Goal: Task Accomplishment & Management: Manage account settings

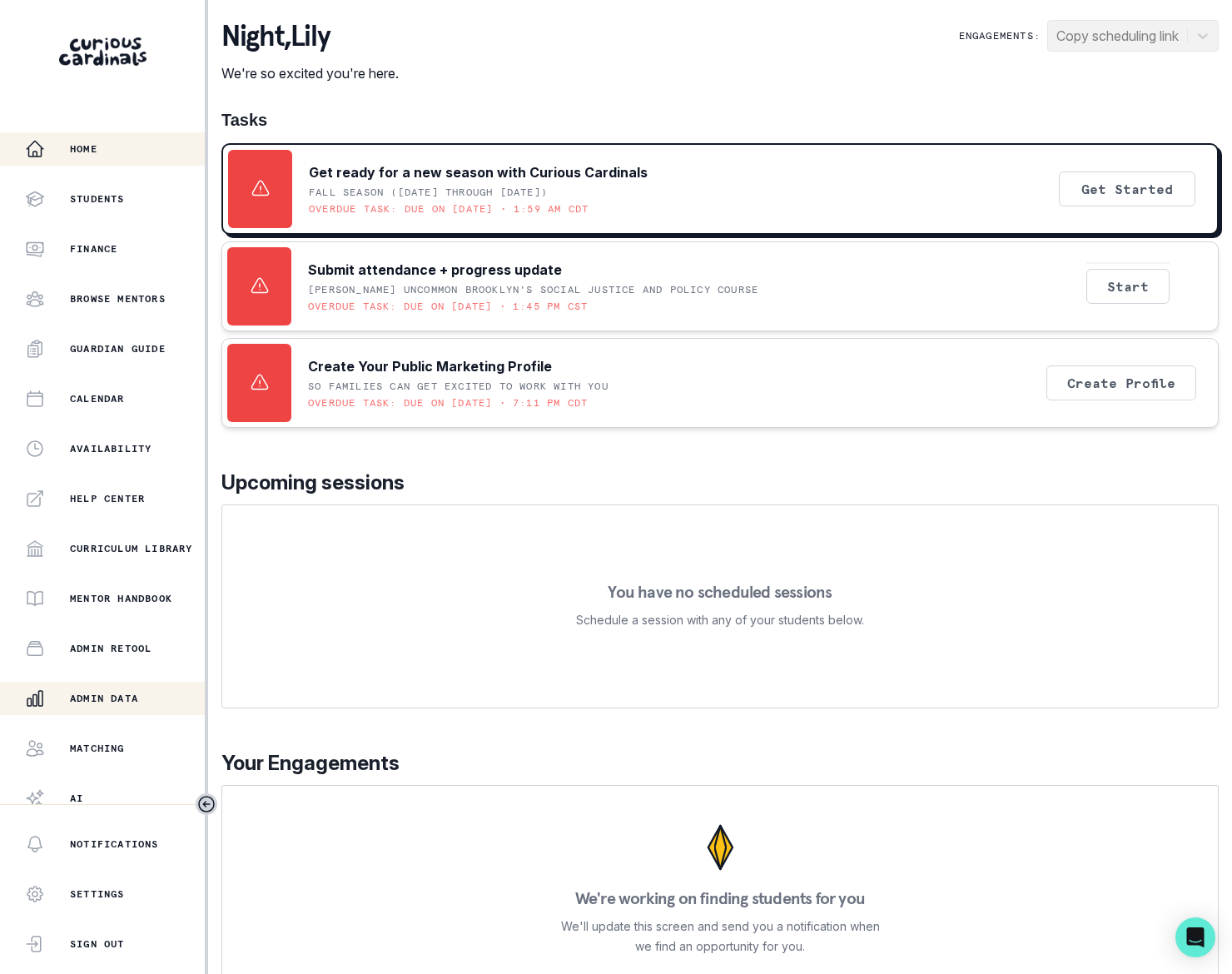
click at [113, 700] on p "Admin Data" at bounding box center [104, 698] width 68 height 14
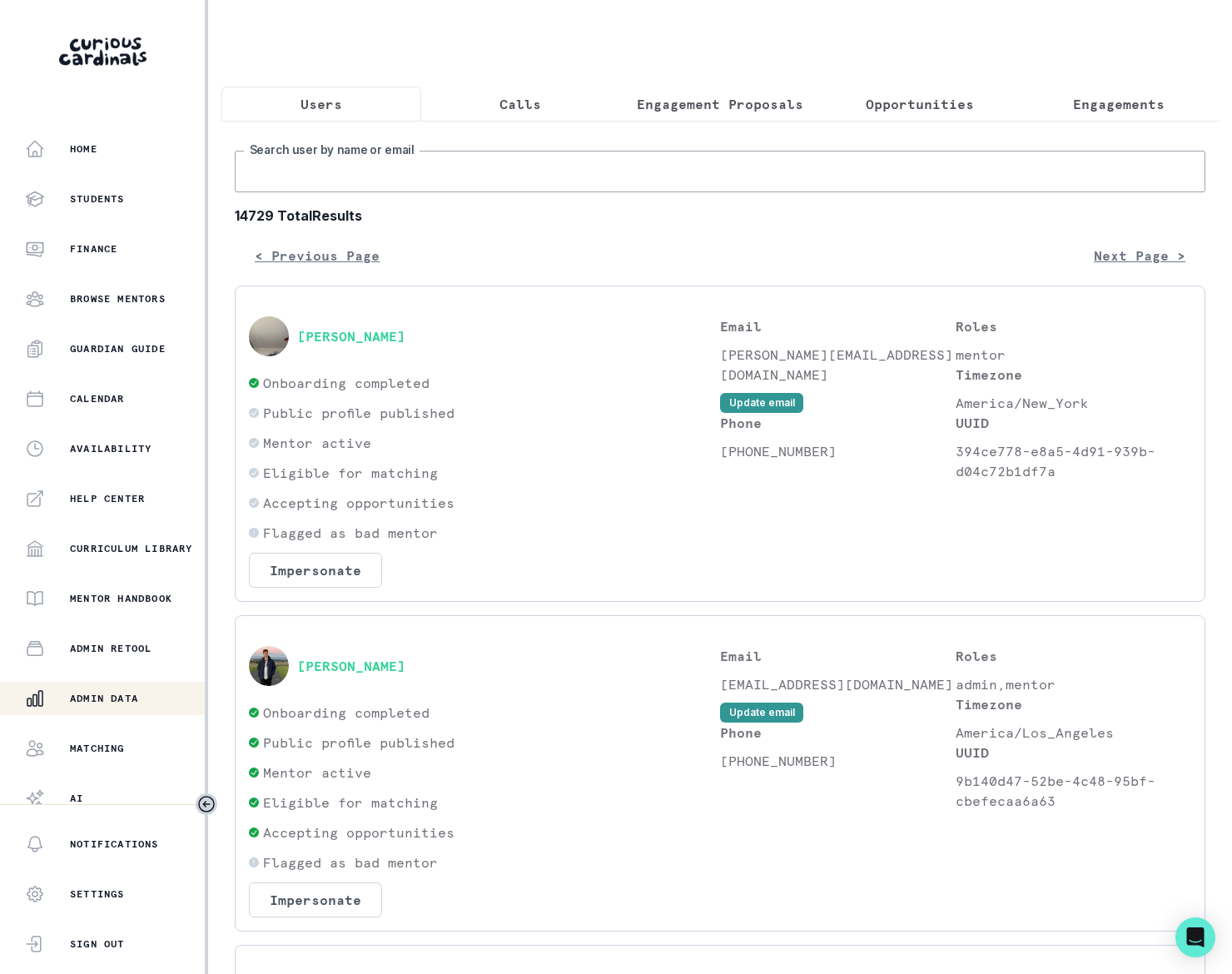
click at [335, 193] on input "Search user by name or email" at bounding box center [720, 171] width 970 height 42
paste input "[PERSON_NAME]"
type input "[PERSON_NAME]"
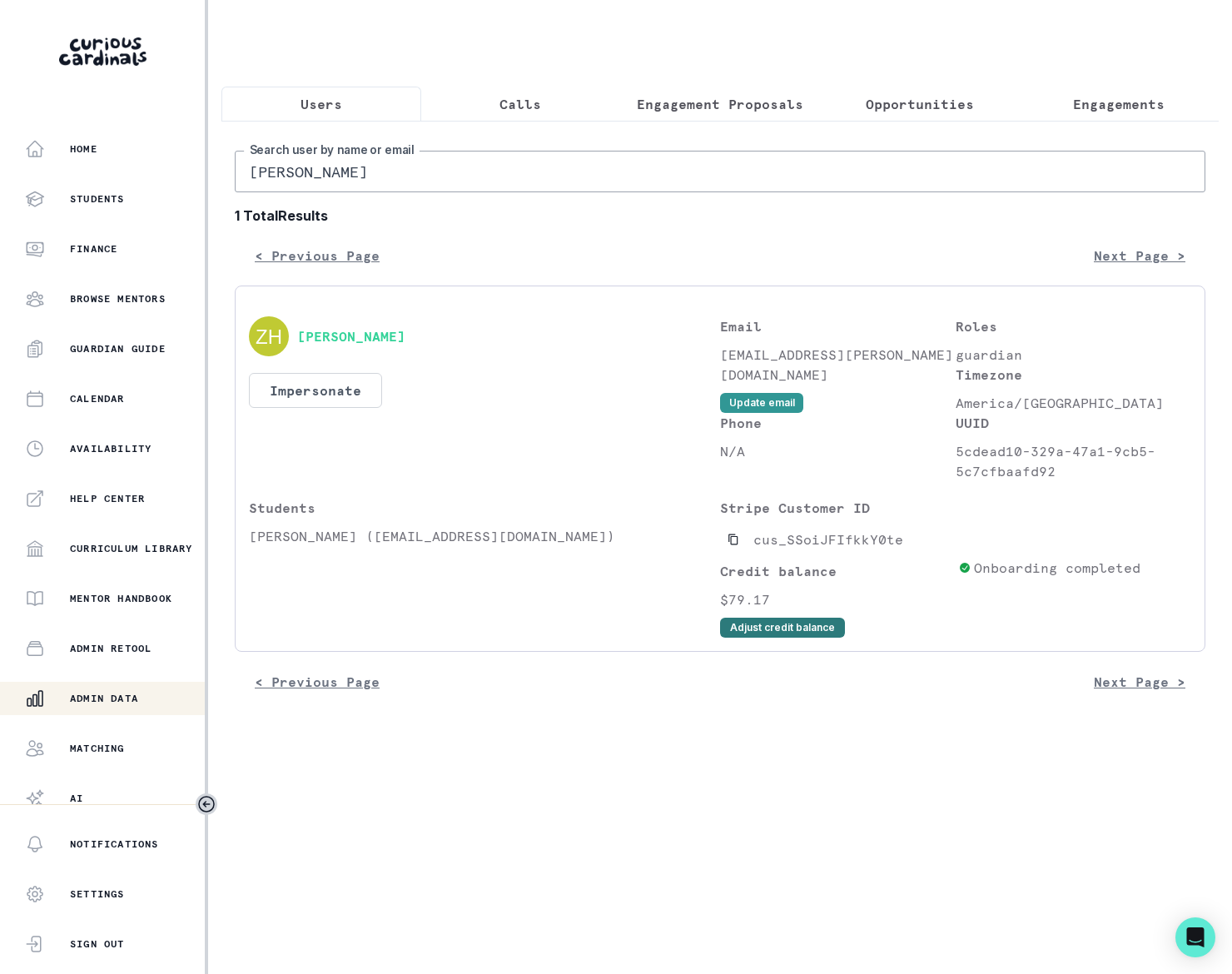
click at [753, 638] on button "Adjust credit balance" at bounding box center [783, 627] width 125 height 20
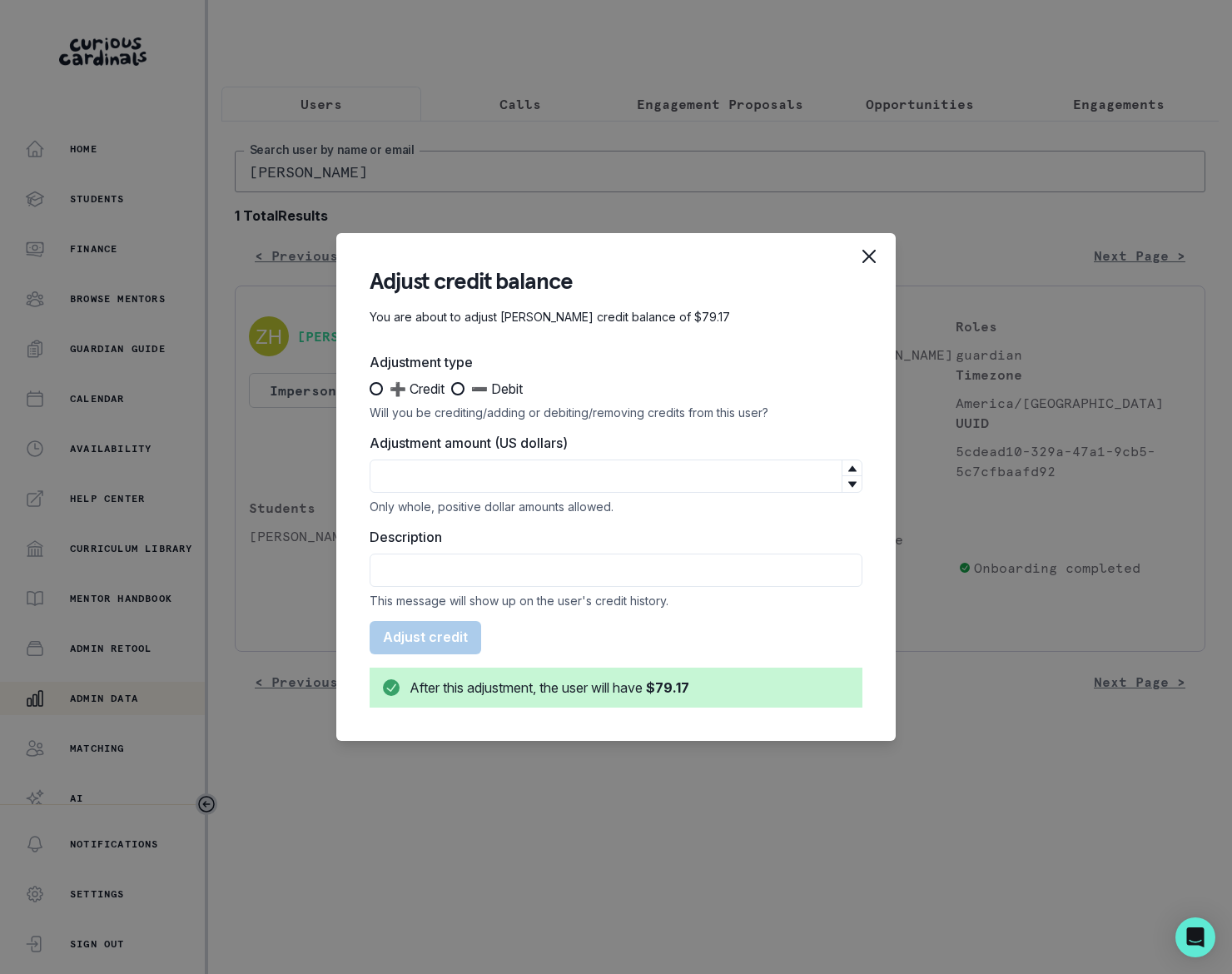
click at [377, 383] on span at bounding box center [377, 389] width 14 height 14
click at [370, 388] on input "➕ Credit" at bounding box center [369, 388] width 1 height 1
radio input "true"
click at [463, 483] on input "Adjustment amount (US dollars)" at bounding box center [616, 476] width 493 height 33
type input "95"
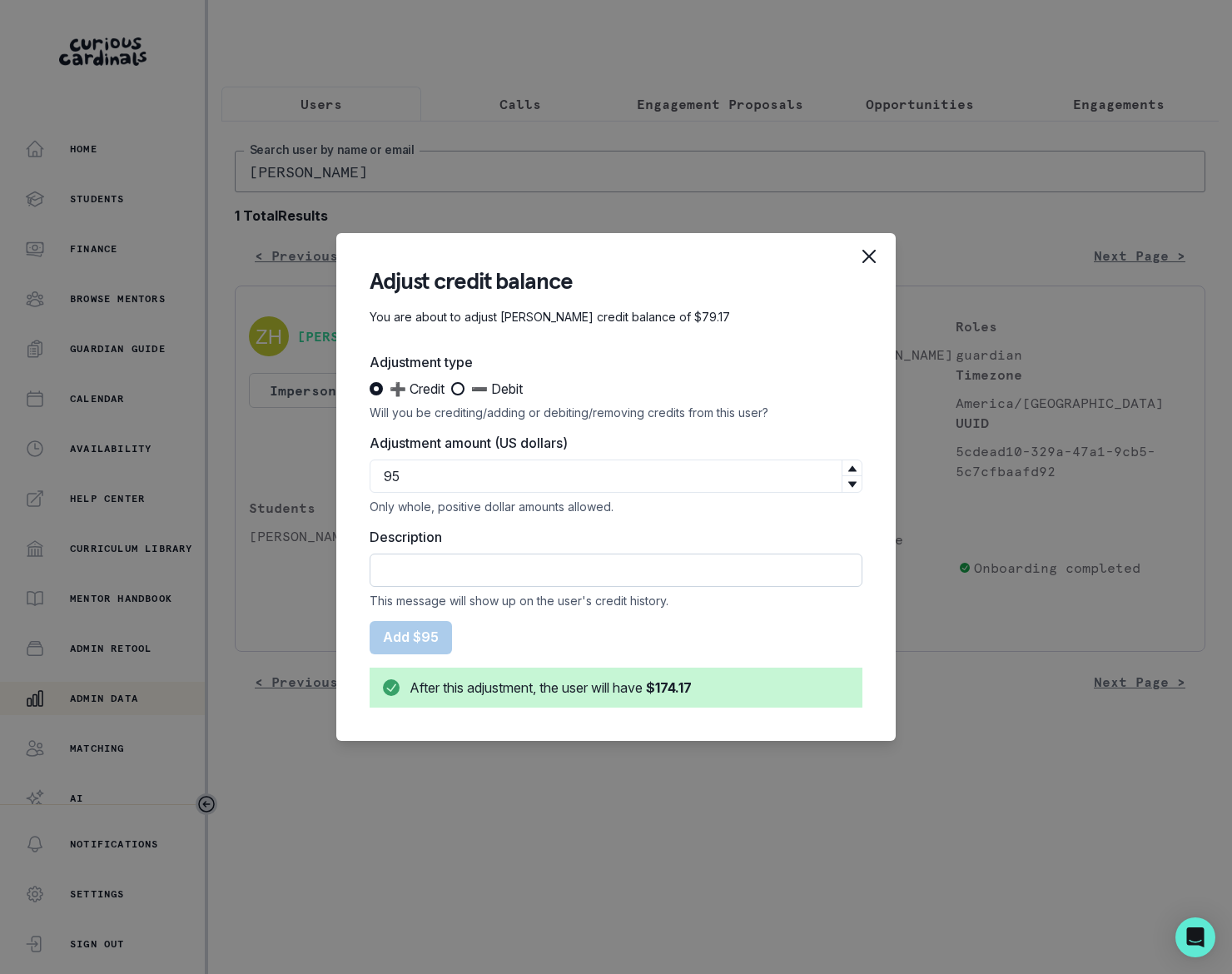
click at [442, 579] on input "Description" at bounding box center [616, 570] width 493 height 33
type input "Courtesy Credit for missed session on 8/12 per mentor's request"
click at [405, 638] on button "Add $95" at bounding box center [411, 637] width 82 height 33
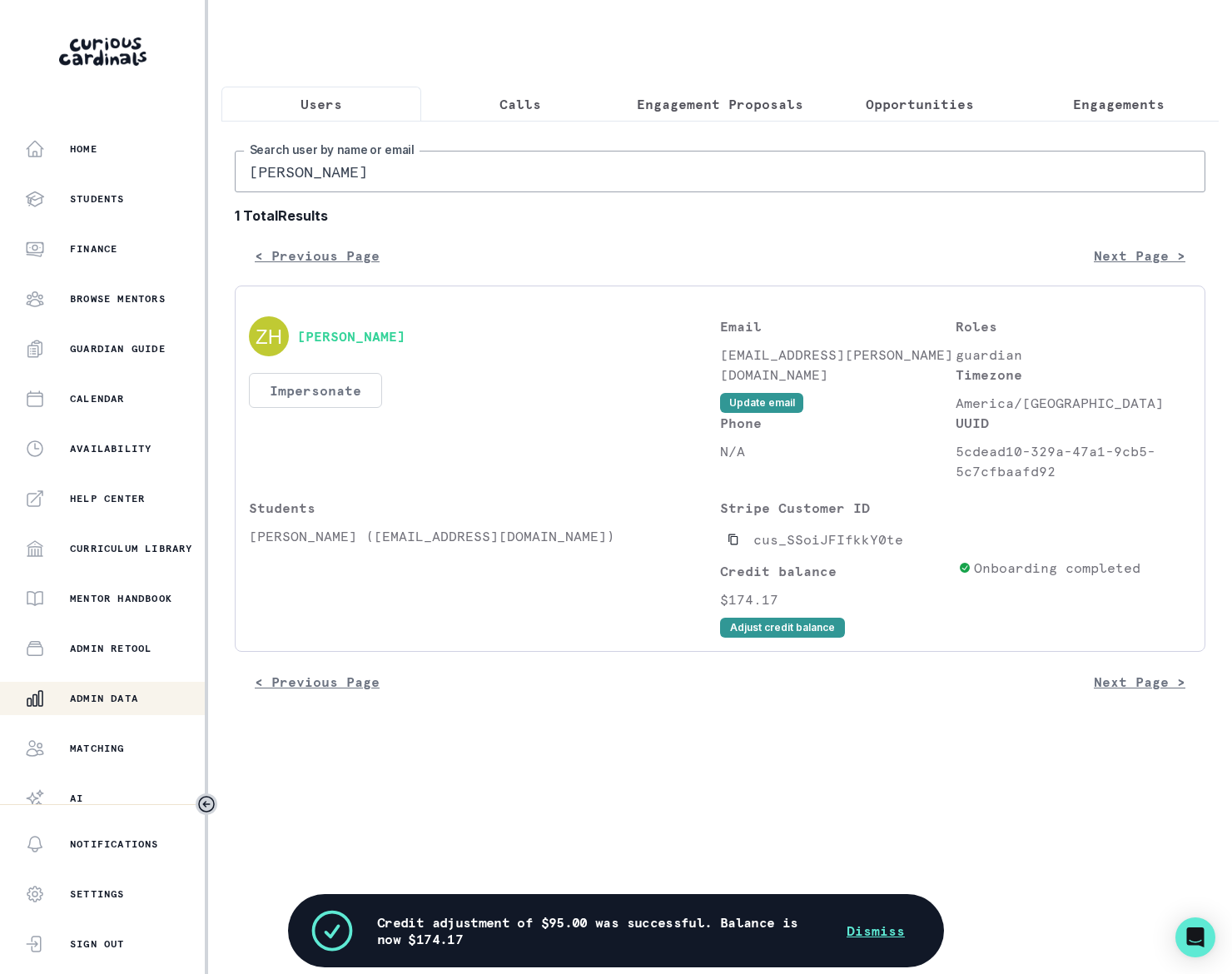
click at [328, 405] on button "Impersonate" at bounding box center [316, 390] width 134 height 35
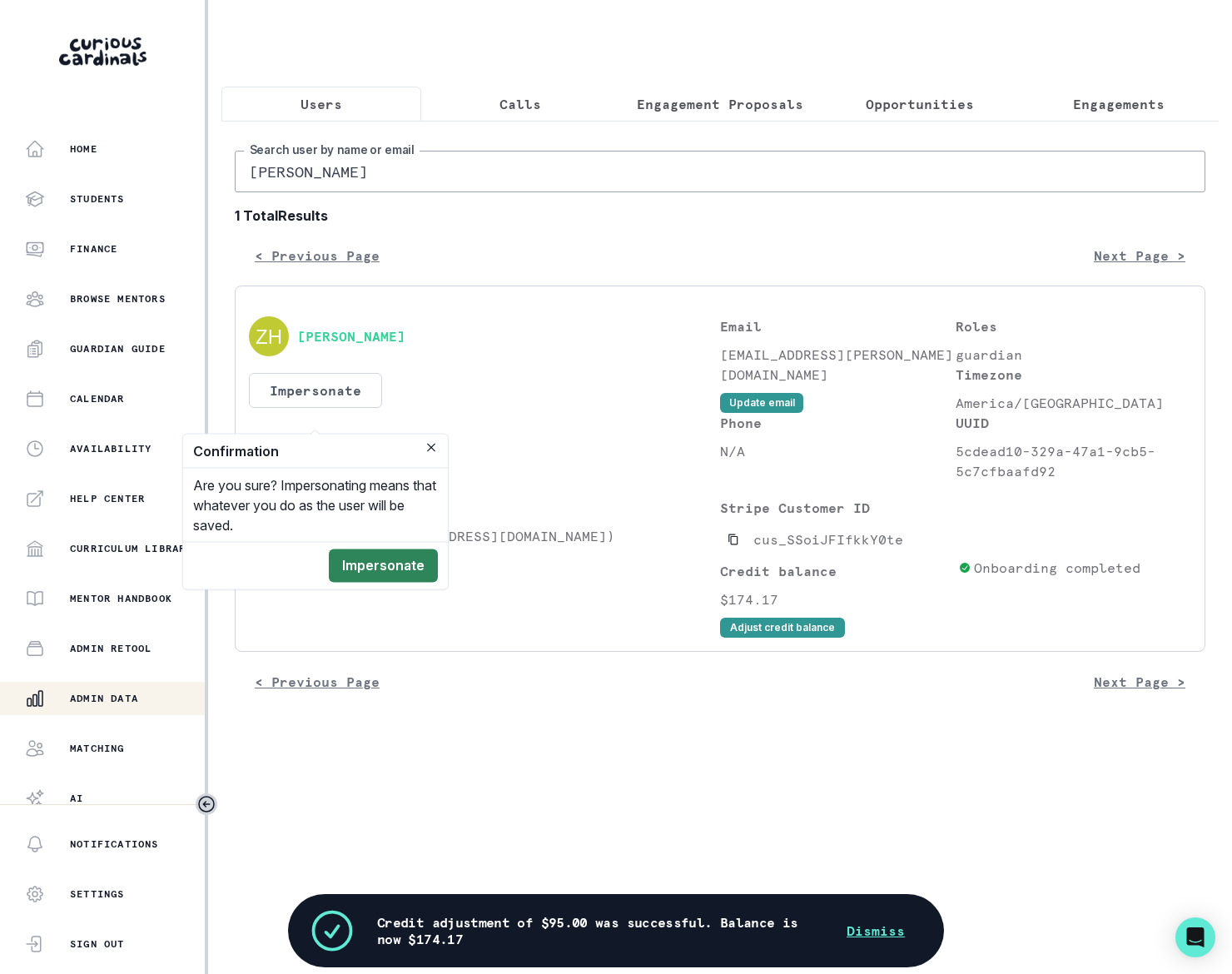
drag, startPoint x: 398, startPoint y: 561, endPoint x: 407, endPoint y: 578, distance: 19.2
click at [398, 563] on button "Impersonate" at bounding box center [384, 565] width 109 height 33
